Goal: Information Seeking & Learning: Learn about a topic

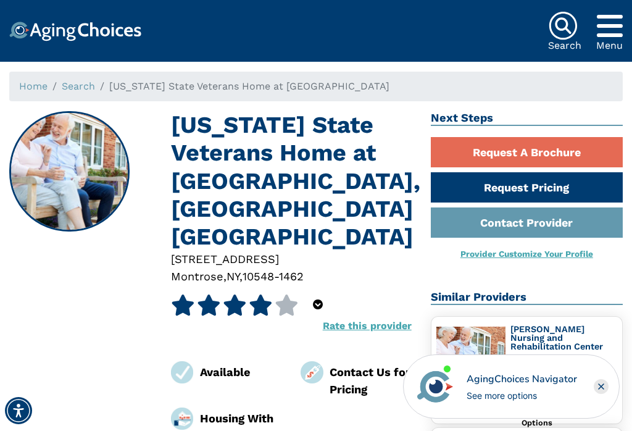
click at [30, 372] on div "[US_STATE] State Veterans Home at [GEOGRAPHIC_DATA][STREET_ADDRESS]-1462 4 out …" at bounding box center [210, 277] width 403 height 333
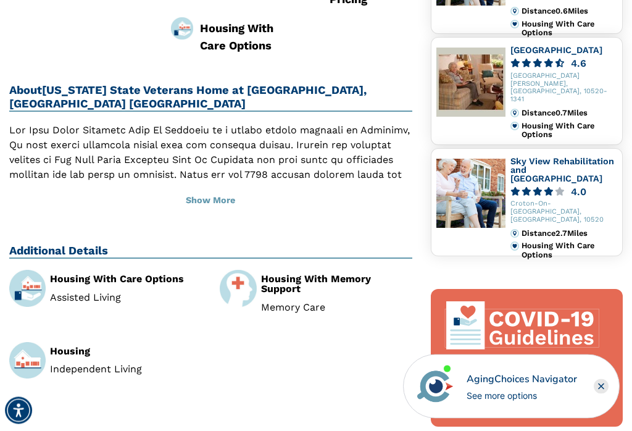
scroll to position [390, 0]
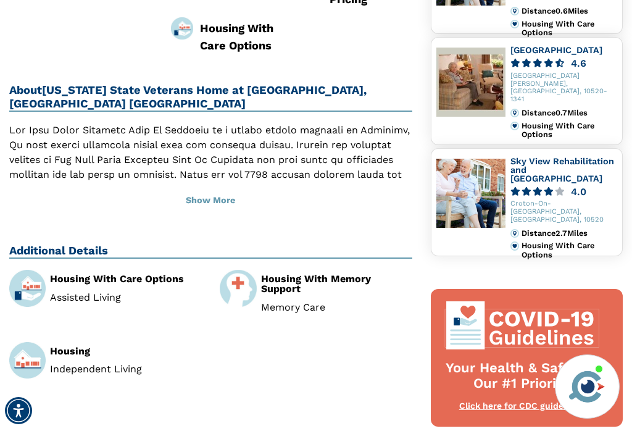
click at [209, 187] on button "Show More" at bounding box center [210, 200] width 403 height 27
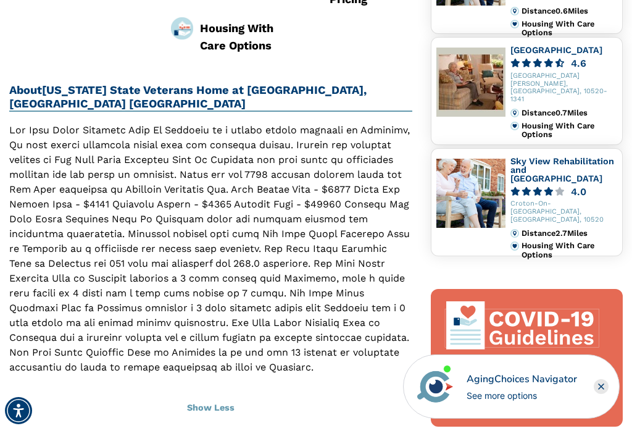
click at [20, 384] on div "[US_STATE] State Veterans Home at [GEOGRAPHIC_DATA][STREET_ADDRESS]-1462 4 out …" at bounding box center [211, 226] width 422 height 1010
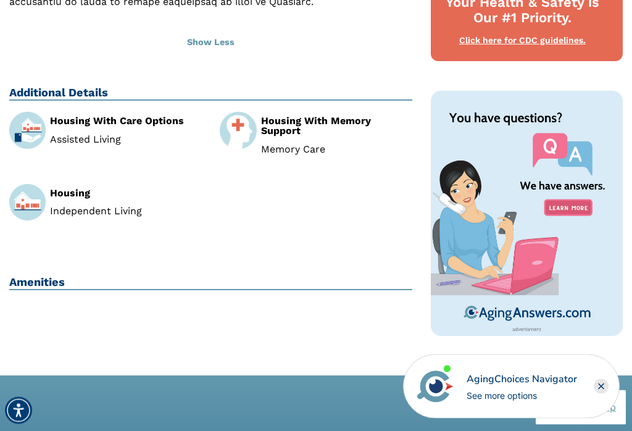
scroll to position [765, 0]
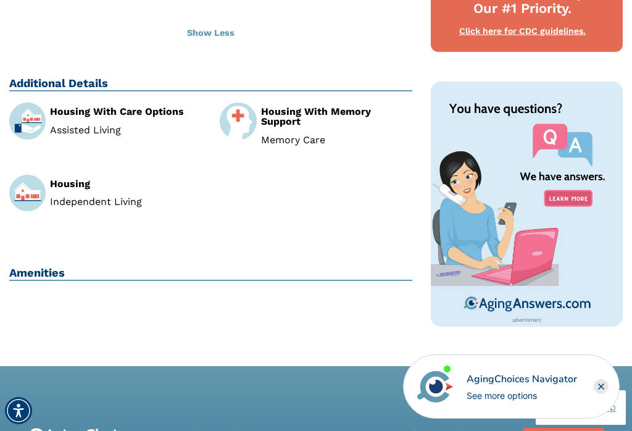
click at [69, 107] on div "Housing With Care Options Assisted Living" at bounding box center [125, 121] width 151 height 28
click at [84, 103] on div "Housing With Care Options Assisted Living" at bounding box center [105, 129] width 211 height 52
click at [90, 107] on div "Housing With Care Options" at bounding box center [125, 112] width 151 height 10
click at [17, 103] on img at bounding box center [27, 121] width 36 height 36
click at [69, 125] on li "Assisted Living" at bounding box center [125, 130] width 151 height 10
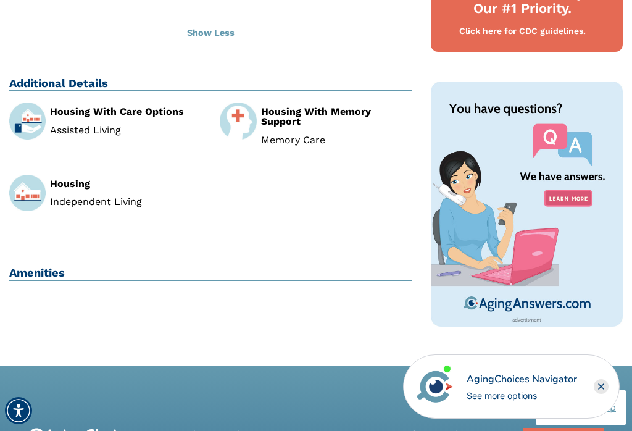
click at [58, 107] on div "Housing With Care Options Assisted Living" at bounding box center [125, 121] width 151 height 28
click at [72, 107] on div "Housing With Care Options Assisted Living" at bounding box center [125, 121] width 151 height 28
click at [77, 107] on div "Housing With Care Options" at bounding box center [125, 112] width 151 height 10
click at [73, 107] on div "Housing With Care Options" at bounding box center [125, 112] width 151 height 10
click at [89, 103] on div "Housing With Care Options Assisted Living" at bounding box center [105, 129] width 211 height 52
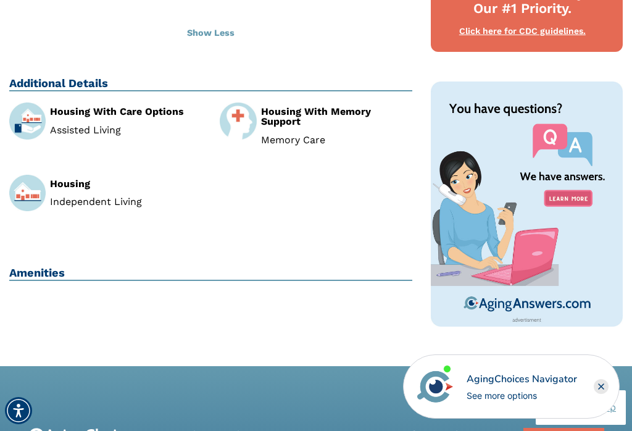
click at [81, 107] on div "Housing With Care Options" at bounding box center [125, 112] width 151 height 10
click at [90, 107] on div "Housing With Care Options" at bounding box center [125, 112] width 151 height 10
click at [93, 107] on div "Housing With Care Options Assisted Living" at bounding box center [125, 121] width 151 height 28
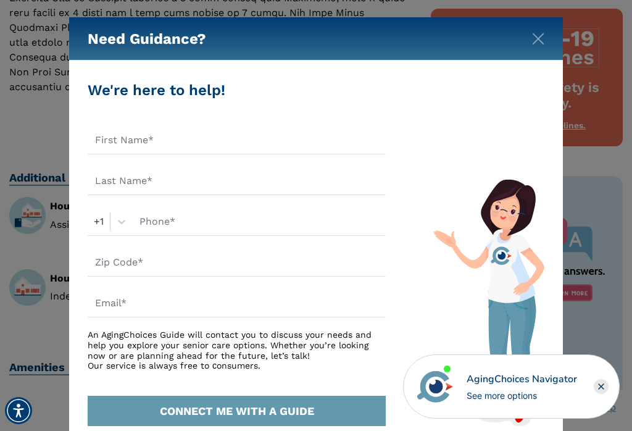
scroll to position [669, 0]
click at [575, 271] on div "Need Guidance? We're here to help! +1 An AgingChoices Guide will contact you to…" at bounding box center [316, 215] width 632 height 431
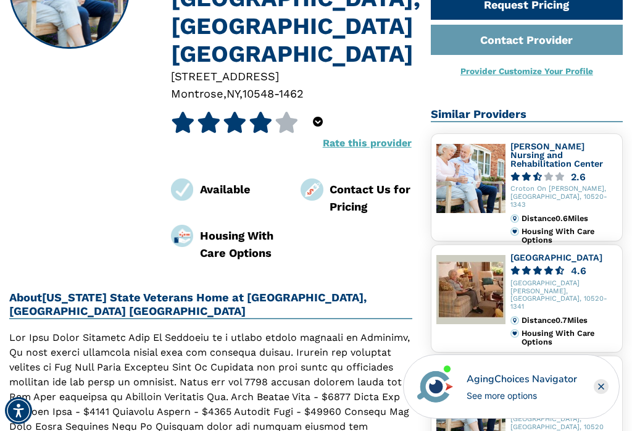
scroll to position [182, 0]
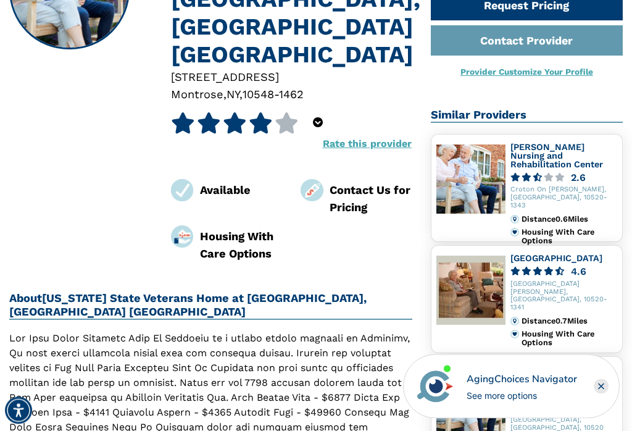
click at [223, 228] on div "Housing With Care Options" at bounding box center [241, 245] width 83 height 34
click at [180, 226] on img at bounding box center [182, 237] width 23 height 23
click at [178, 226] on img at bounding box center [182, 237] width 23 height 23
click at [187, 226] on img at bounding box center [182, 237] width 23 height 23
click at [202, 228] on div "Housing With Care Options" at bounding box center [241, 245] width 83 height 34
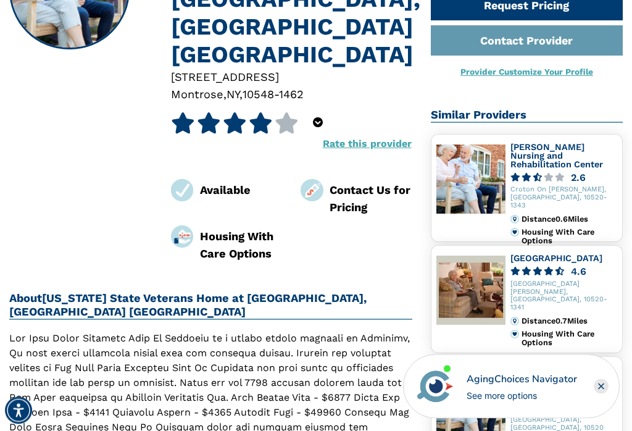
click at [206, 228] on div "Housing With Care Options" at bounding box center [241, 245] width 83 height 34
click at [621, 201] on div "[PERSON_NAME] Nursing and Rehabilitation Center [GEOGRAPHIC_DATA][PERSON_NAME]-…" at bounding box center [527, 189] width 192 height 108
click at [534, 282] on div "[GEOGRAPHIC_DATA][PERSON_NAME], [GEOGRAPHIC_DATA], 10520-1341" at bounding box center [564, 296] width 107 height 31
click at [551, 262] on link "[GEOGRAPHIC_DATA]" at bounding box center [557, 259] width 92 height 10
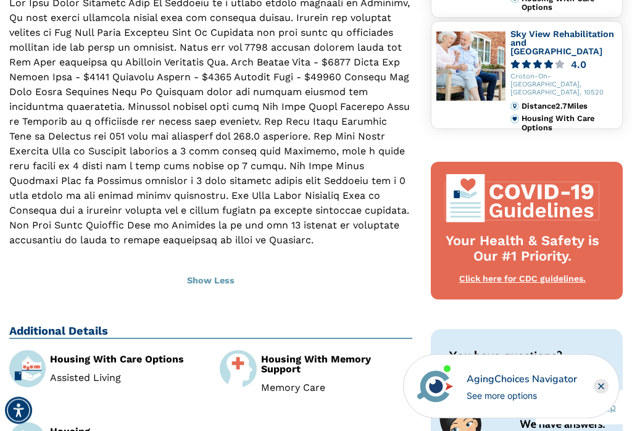
scroll to position [517, 0]
click at [94, 354] on div "Housing With Care Options Assisted Living" at bounding box center [125, 368] width 151 height 28
click at [94, 354] on div "Housing With Care Options" at bounding box center [125, 359] width 151 height 10
click at [98, 373] on li "Assisted Living" at bounding box center [125, 378] width 151 height 10
click at [96, 354] on div "Housing With Care Options" at bounding box center [125, 359] width 151 height 10
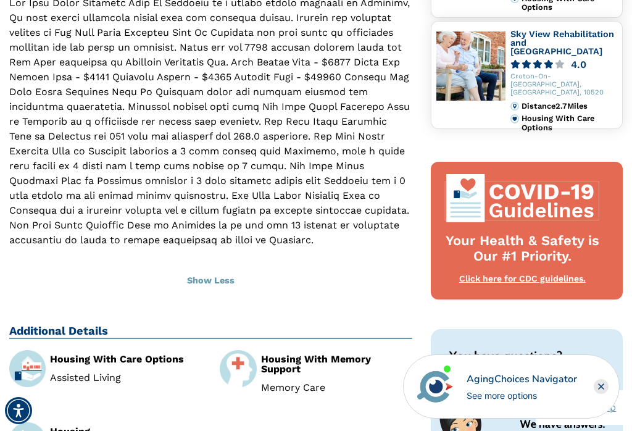
click at [101, 354] on div "Housing With Care Options Assisted Living" at bounding box center [125, 368] width 151 height 28
click at [97, 354] on div "Housing With Care Options Assisted Living" at bounding box center [125, 368] width 151 height 28
click at [99, 354] on div "Housing With Care Options Assisted Living" at bounding box center [125, 368] width 151 height 28
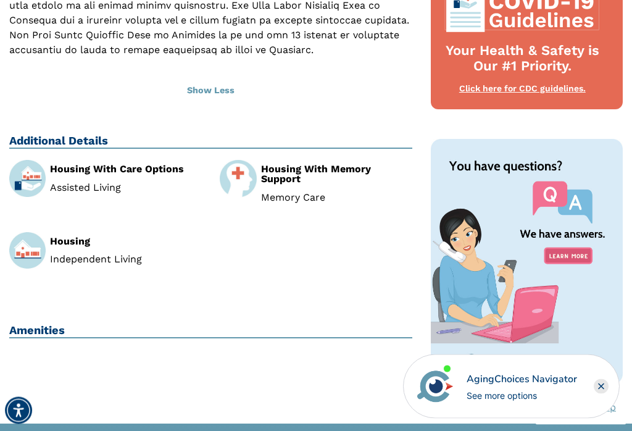
scroll to position [708, 0]
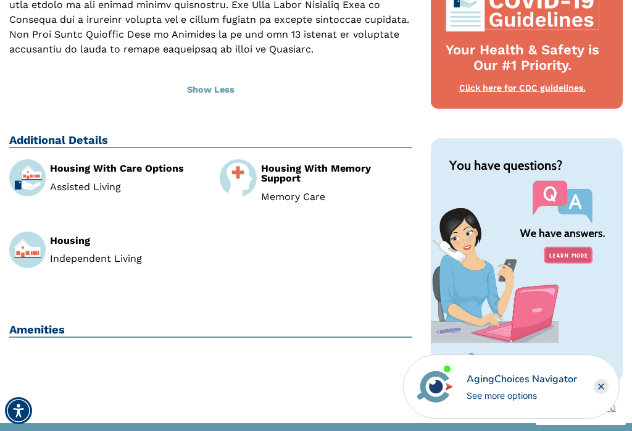
click at [19, 323] on h2 "Amenities" at bounding box center [210, 330] width 403 height 15
click at [34, 323] on h2 "Amenities" at bounding box center [210, 330] width 403 height 15
click at [35, 323] on h2 "Amenities" at bounding box center [210, 330] width 403 height 15
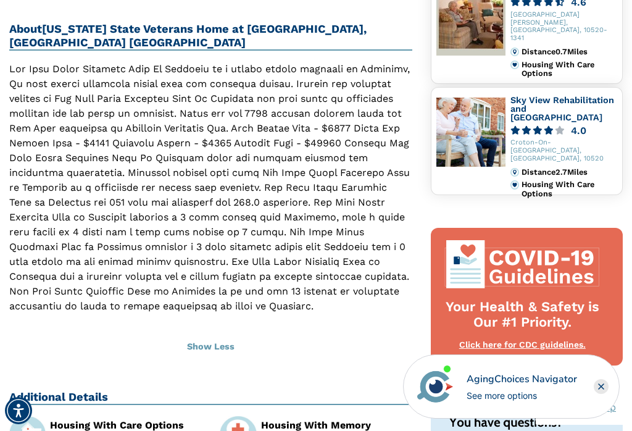
scroll to position [445, 0]
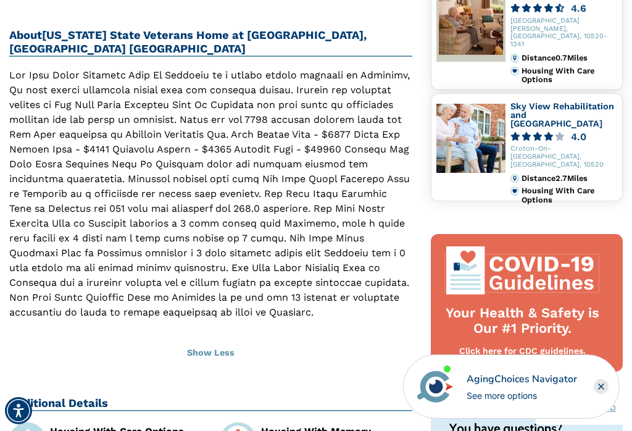
click at [23, 340] on button "Show Less" at bounding box center [210, 353] width 403 height 27
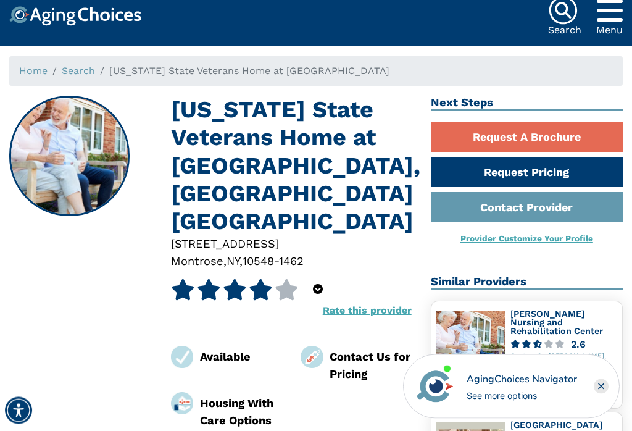
scroll to position [0, 0]
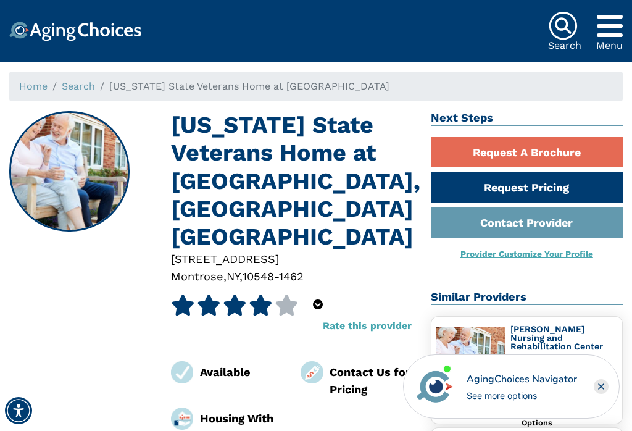
click at [208, 364] on div "Available" at bounding box center [241, 372] width 83 height 17
click at [191, 361] on img at bounding box center [182, 372] width 23 height 23
click at [192, 361] on img at bounding box center [182, 372] width 23 height 23
click at [191, 408] on img at bounding box center [182, 419] width 23 height 23
click at [190, 408] on img at bounding box center [182, 419] width 23 height 23
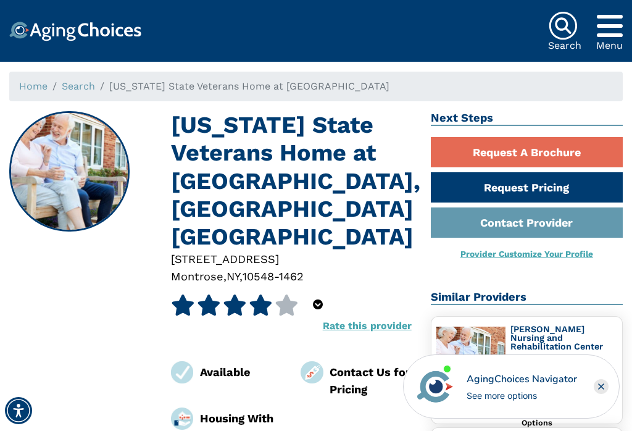
click at [191, 408] on div "Housing With Care Options" at bounding box center [227, 426] width 130 height 36
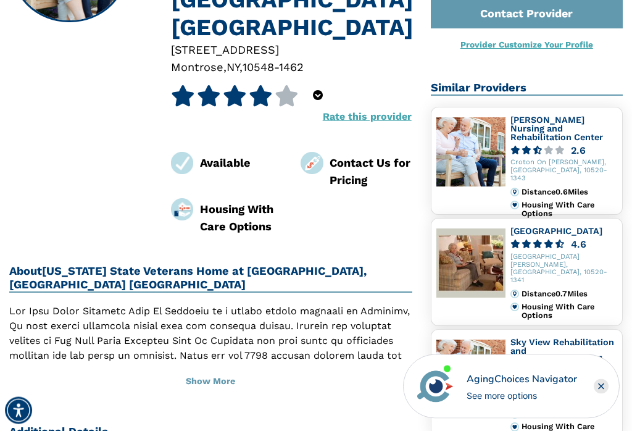
scroll to position [210, 0]
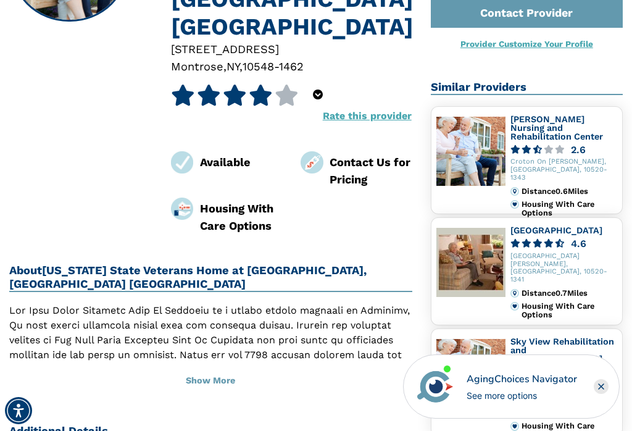
click at [195, 367] on button "Show More" at bounding box center [210, 380] width 403 height 27
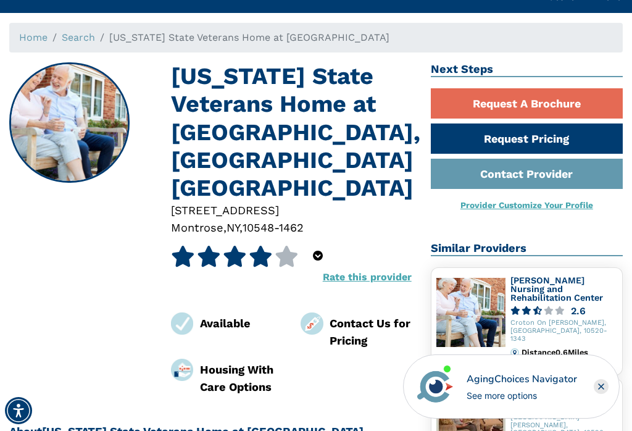
scroll to position [0, 0]
